Goal: Unclear: Browse casually

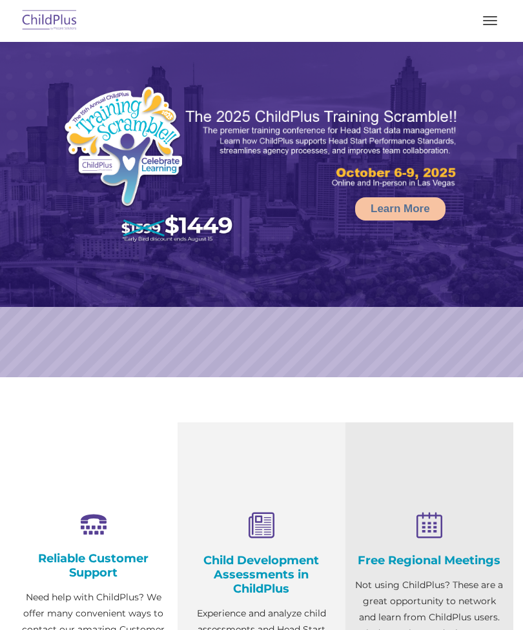
select select "MEDIUM"
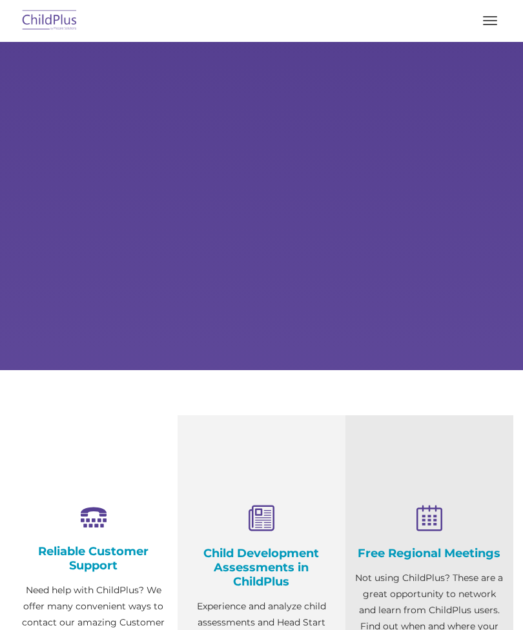
scroll to position [66, 0]
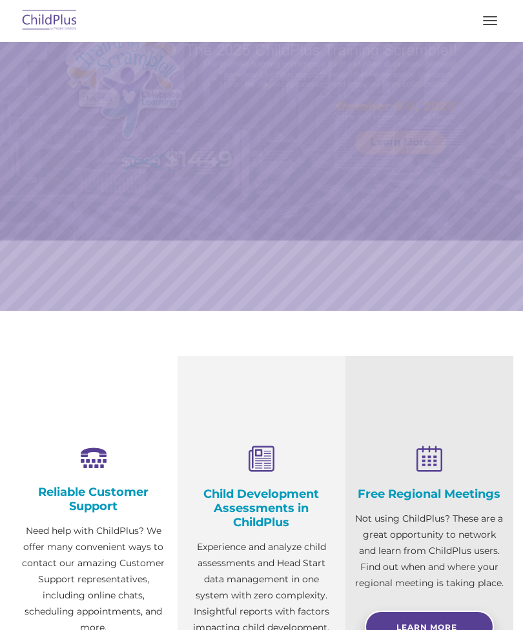
select select "MEDIUM"
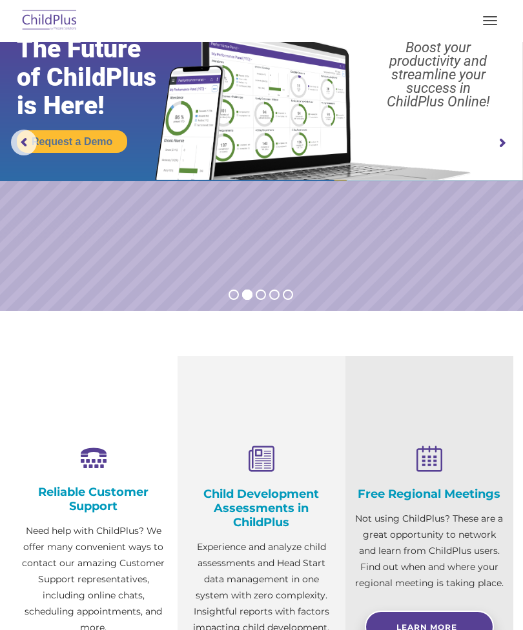
scroll to position [0, 0]
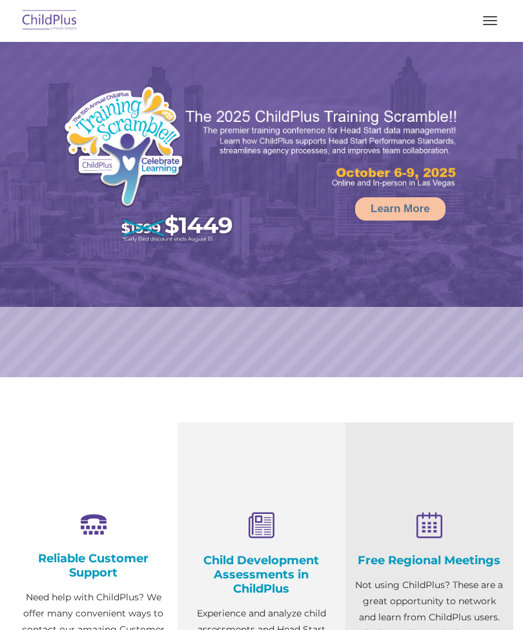
select select "MEDIUM"
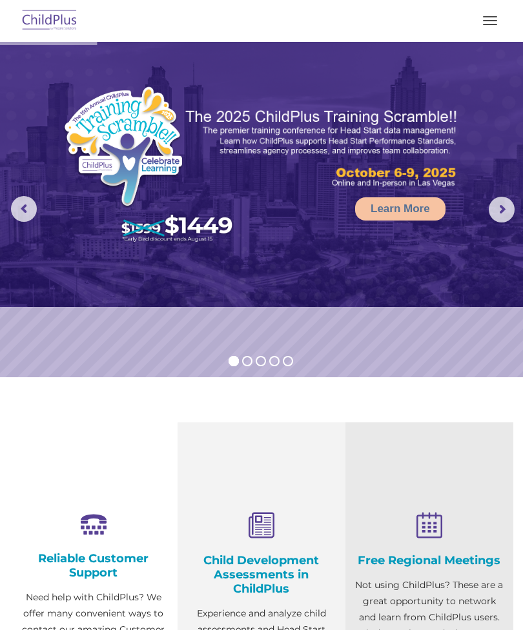
click at [482, 29] on button "button" at bounding box center [489, 20] width 27 height 21
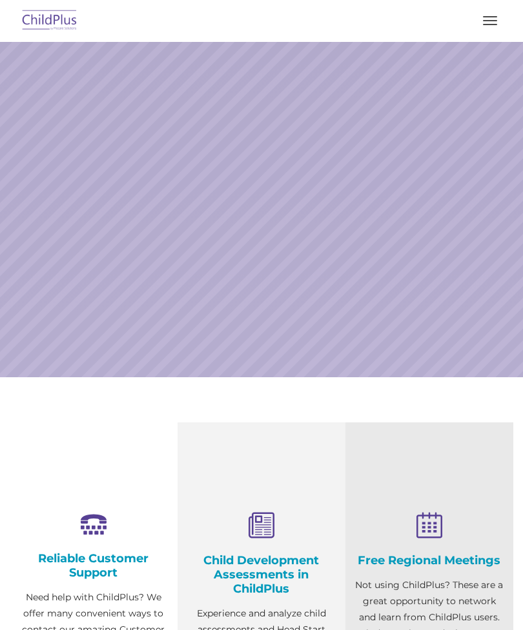
select select "MEDIUM"
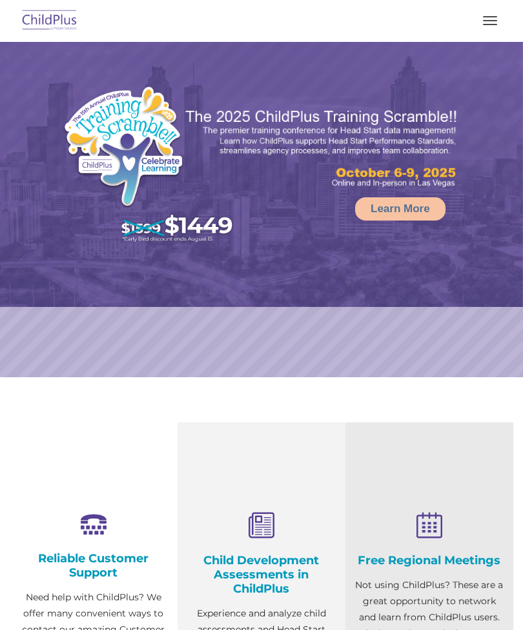
select select "MEDIUM"
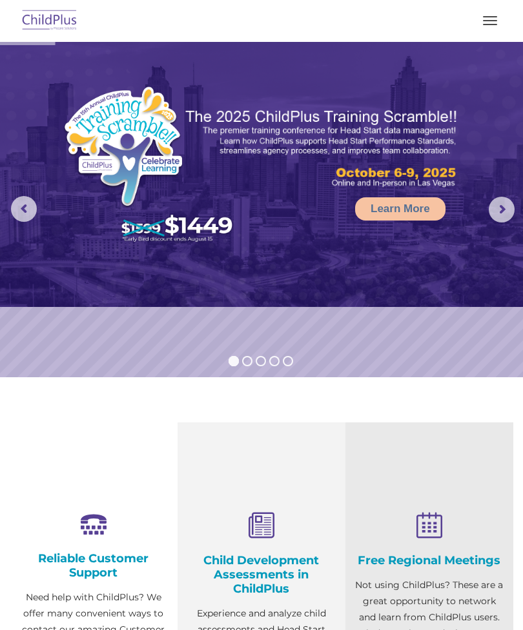
click at [491, 18] on button "button" at bounding box center [489, 20] width 27 height 21
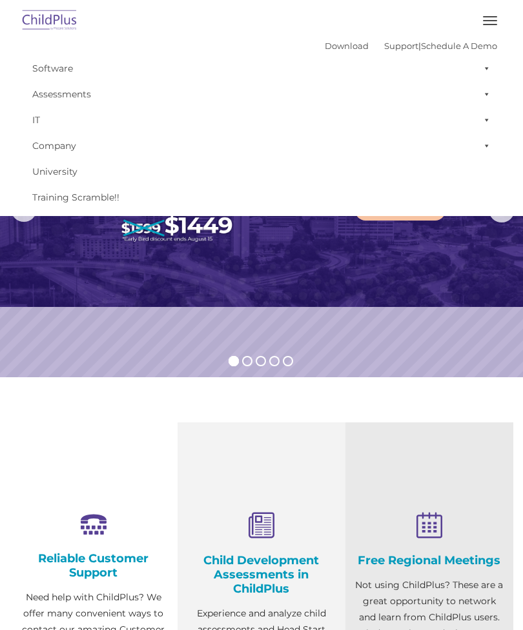
click at [47, 8] on img at bounding box center [49, 21] width 61 height 30
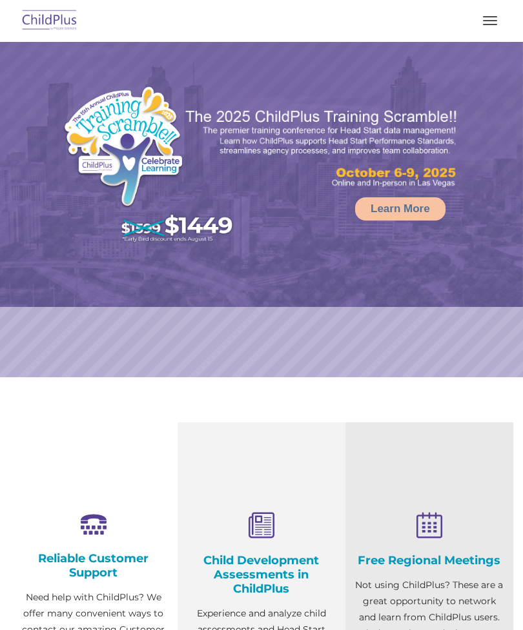
select select "MEDIUM"
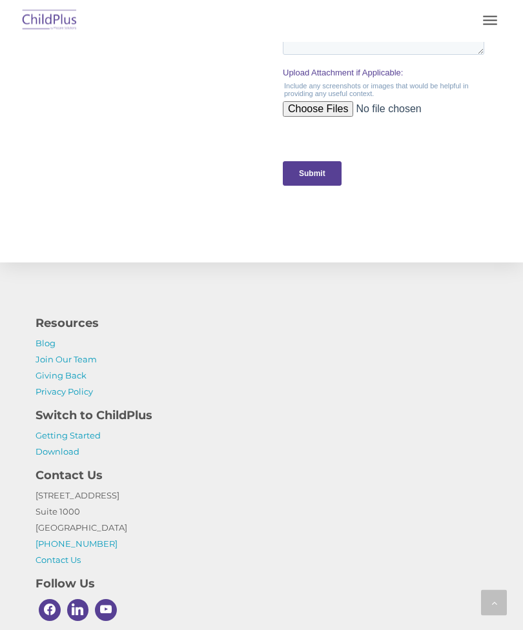
scroll to position [1447, 0]
